Goal: Task Accomplishment & Management: Manage account settings

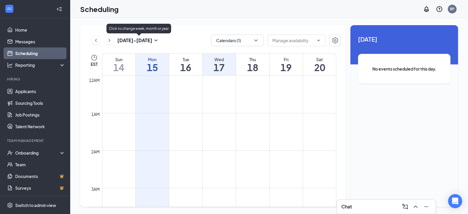
scroll to position [521, 0]
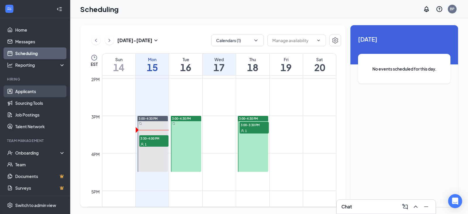
click at [32, 91] on link "Applicants" at bounding box center [40, 91] width 50 height 12
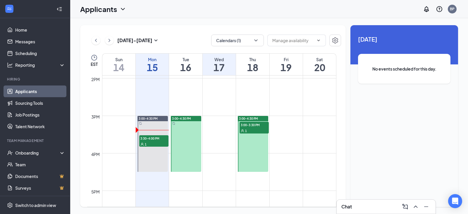
click at [27, 93] on link "Applicants" at bounding box center [40, 91] width 50 height 12
click at [34, 93] on link "Applicants" at bounding box center [40, 91] width 50 height 12
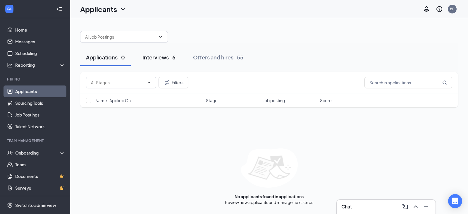
drag, startPoint x: 162, startPoint y: 55, endPoint x: 166, endPoint y: 55, distance: 3.8
click at [162, 55] on div "Interviews · 6" at bounding box center [158, 56] width 33 height 7
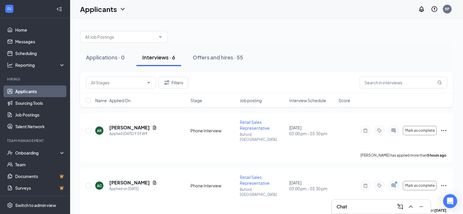
click at [301, 102] on span "Interview Schedule" at bounding box center [307, 100] width 37 height 6
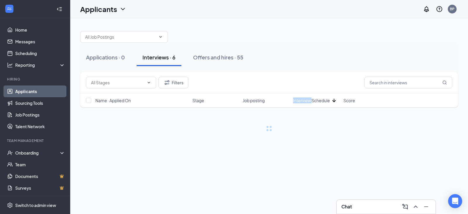
click at [301, 102] on span "Interview Schedule" at bounding box center [311, 100] width 37 height 6
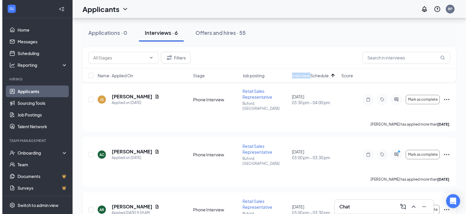
scroll to position [29, 0]
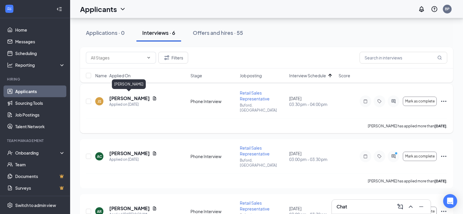
click at [133, 96] on h5 "[PERSON_NAME]" at bounding box center [129, 98] width 41 height 6
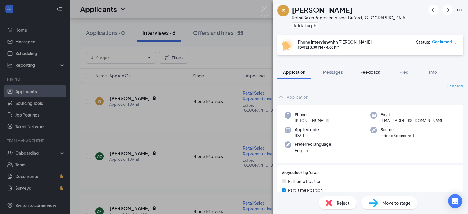
click at [376, 72] on span "Feedback" at bounding box center [370, 71] width 20 height 5
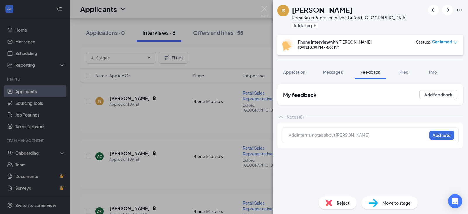
click at [306, 136] on div at bounding box center [358, 135] width 138 height 6
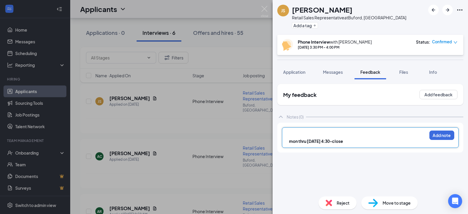
click at [322, 129] on div "mon thru Friday 4:30-close Add note" at bounding box center [370, 137] width 177 height 20
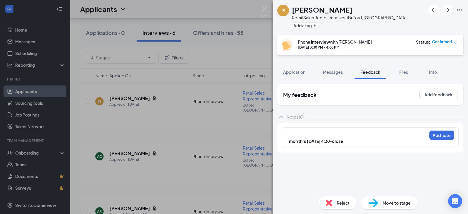
click at [318, 132] on div at bounding box center [358, 135] width 138 height 6
click at [290, 143] on span "mon thru Friday 4:30-close" at bounding box center [316, 140] width 54 height 5
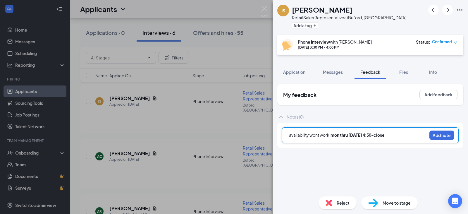
click at [398, 135] on div "availability wont work: mon thru Friday 4:30-close" at bounding box center [358, 135] width 138 height 6
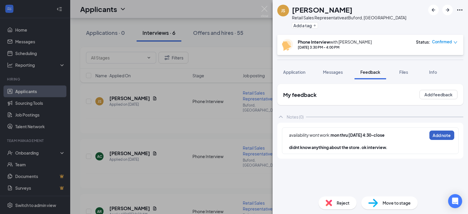
click at [432, 136] on button "Add note" at bounding box center [441, 134] width 25 height 9
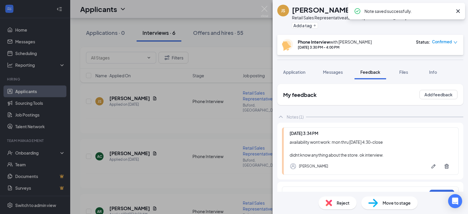
drag, startPoint x: 297, startPoint y: 11, endPoint x: 346, endPoint y: 10, distance: 49.1
click at [346, 10] on h1 "Joselyn Santana" at bounding box center [322, 10] width 61 height 10
copy h1 "Joselyn Santana"
click at [271, 11] on div "JS Joselyn Santana Retail Sales Representative at Buford, GA Add a tag Phone In…" at bounding box center [234, 107] width 468 height 214
